Goal: Navigation & Orientation: Understand site structure

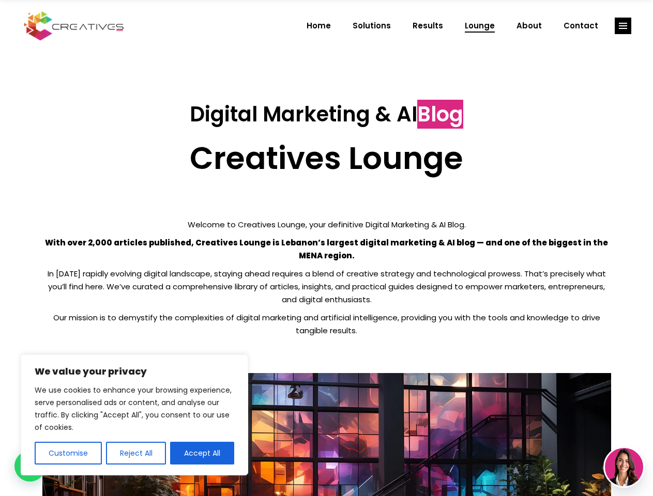
click at [326, 248] on p "With over 2,000 articles published, Creatives Lounge is Lebanon’s largest digit…" at bounding box center [326, 249] width 568 height 26
click at [68, 453] on button "Customise" at bounding box center [68, 453] width 67 height 23
click at [0, 0] on div at bounding box center [0, 0] width 0 height 0
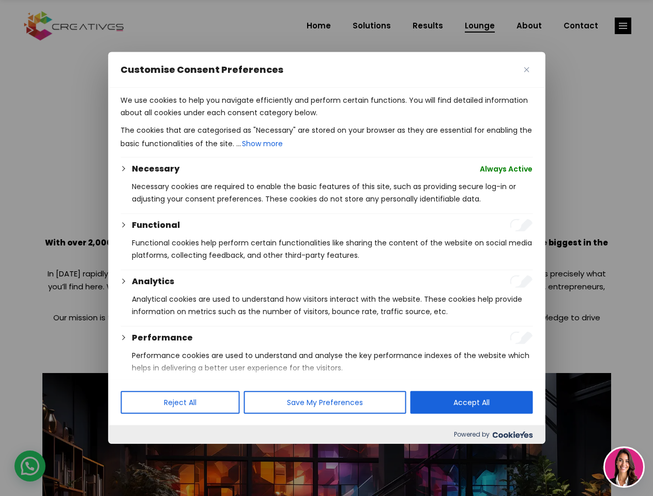
click at [202, 119] on p "We use cookies to help you navigate efficiently and perform certain functions. …" at bounding box center [326, 106] width 412 height 25
click at [623, 26] on div at bounding box center [326, 248] width 653 height 496
click at [624, 467] on img at bounding box center [624, 467] width 38 height 38
